Goal: Obtain resource: Download file/media

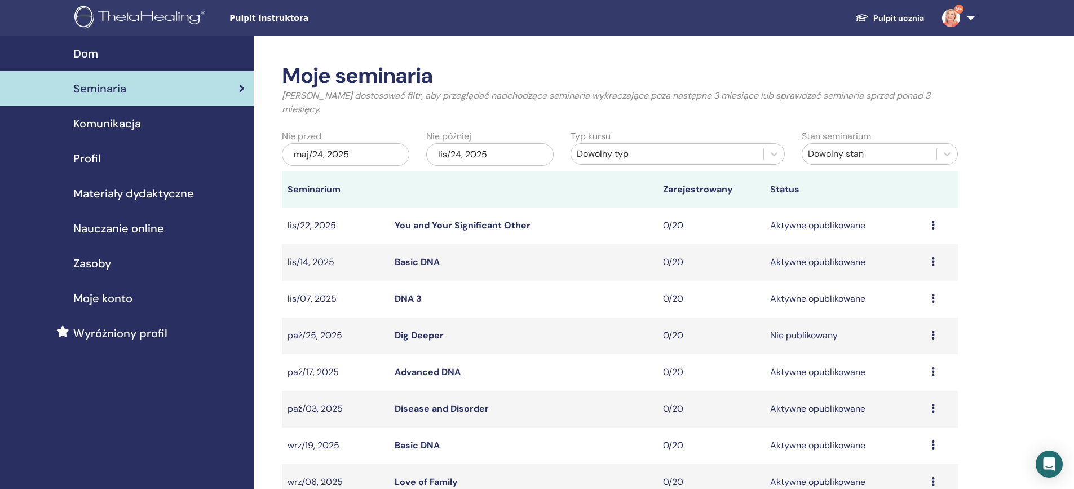
click at [897, 15] on link "Pulpit ucznia" at bounding box center [890, 18] width 87 height 21
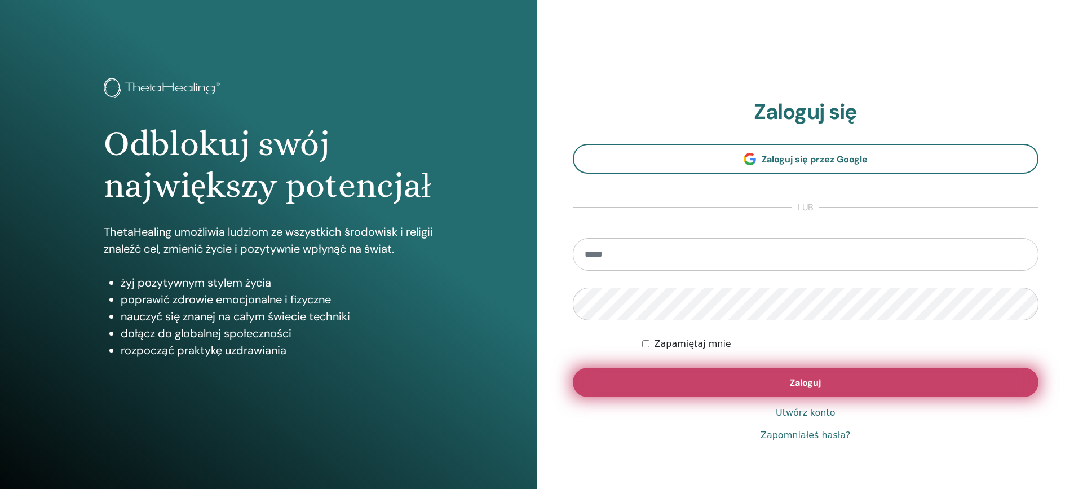
type input "**********"
click at [819, 381] on span "Zaloguj" at bounding box center [805, 383] width 31 height 12
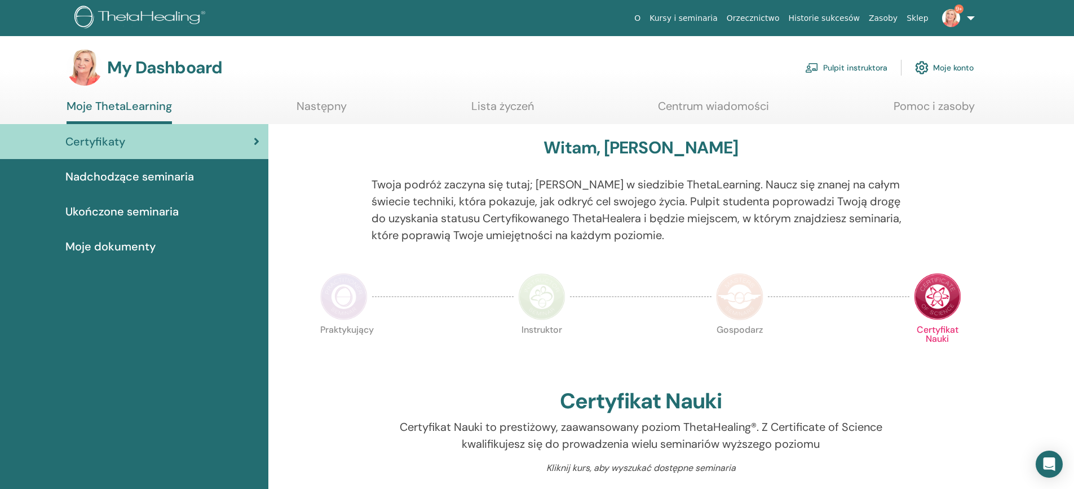
click at [134, 243] on span "Moje dokumenty" at bounding box center [110, 246] width 90 height 17
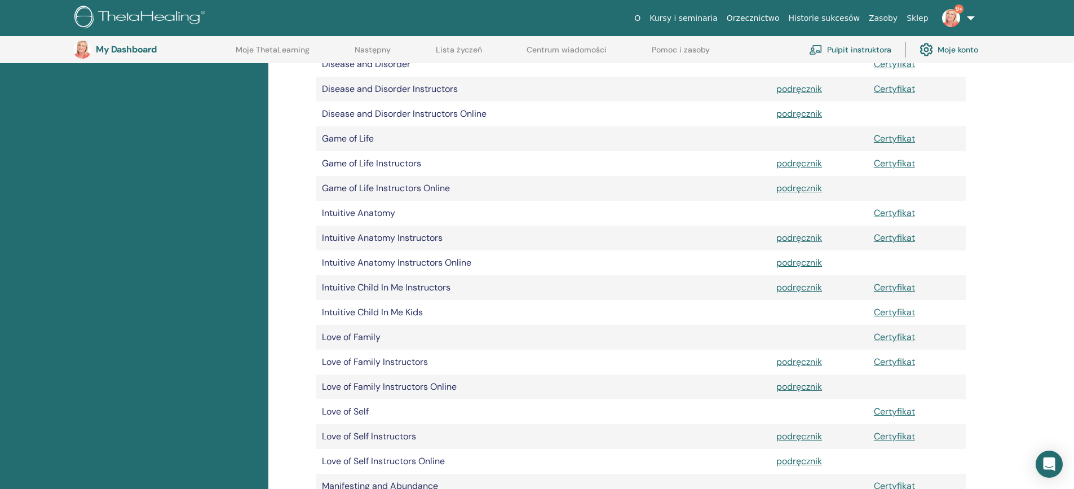
scroll to position [682, 0]
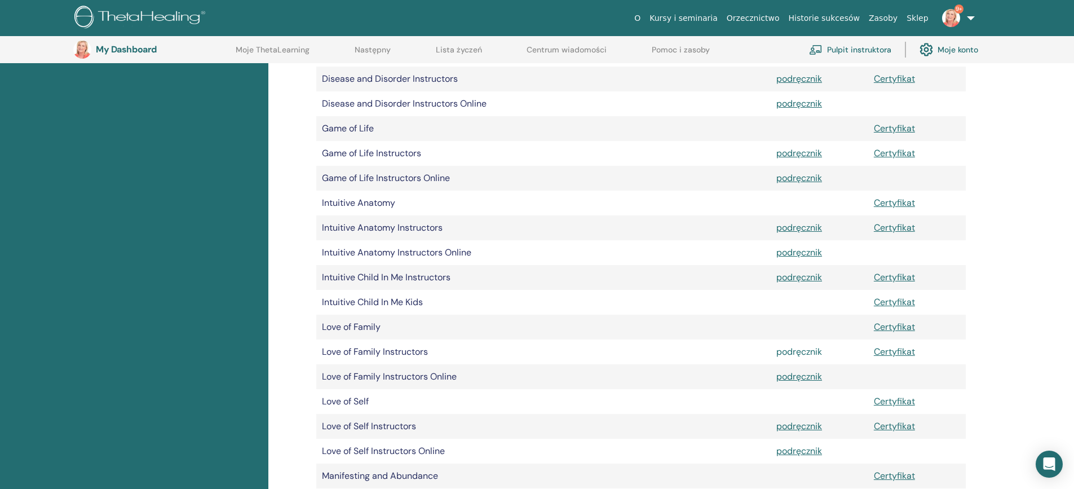
click at [811, 353] on link "podręcznik" at bounding box center [800, 352] width 46 height 12
